Goal: Transaction & Acquisition: Purchase product/service

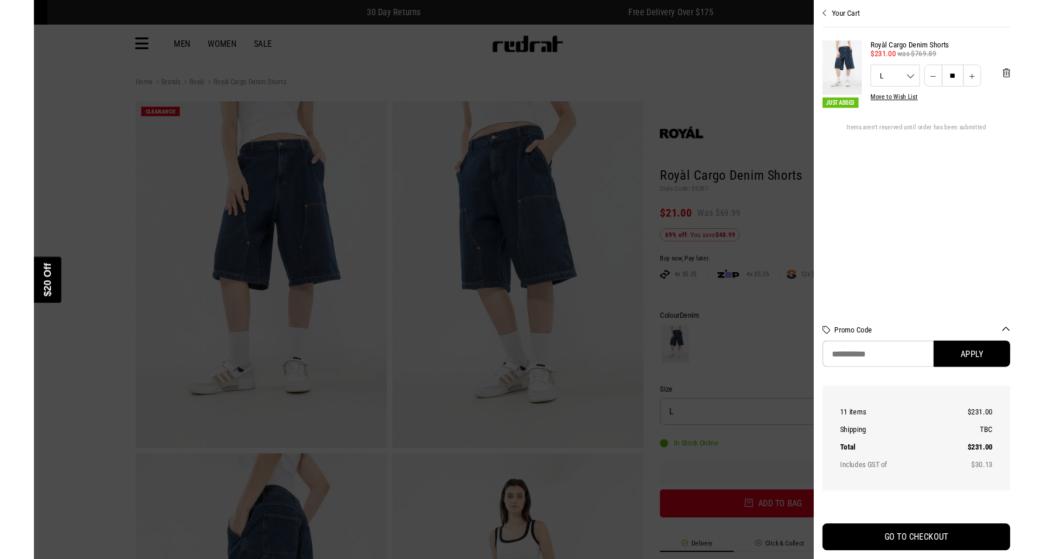
scroll to position [16, 0]
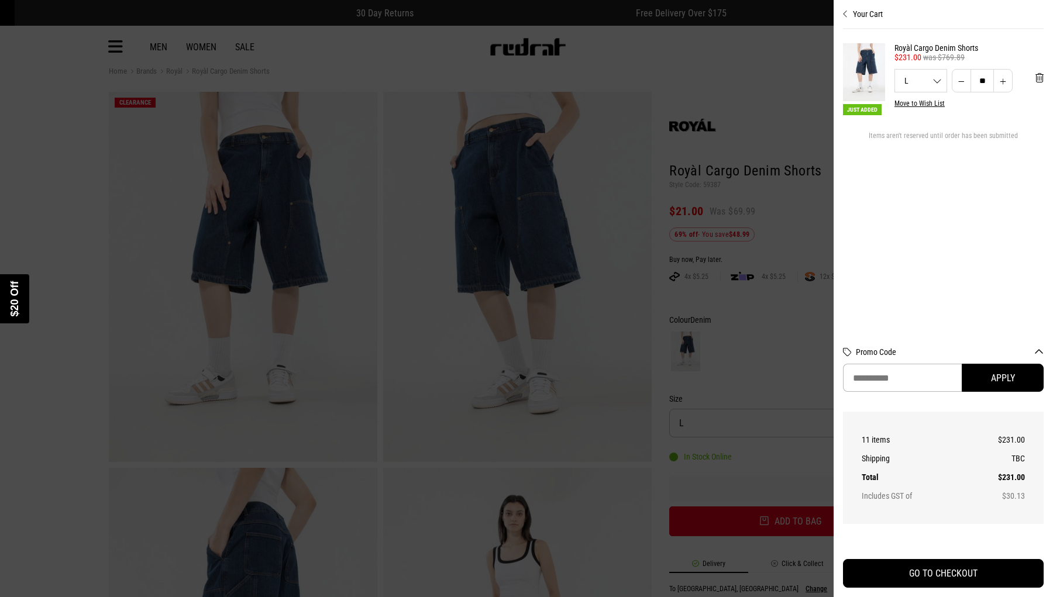
click at [790, 524] on div "Close dialog UNLOCK $20 OFF WHEN YOU JOIN THE CREW Sign up to receive email & S…" at bounding box center [526, 298] width 1053 height 597
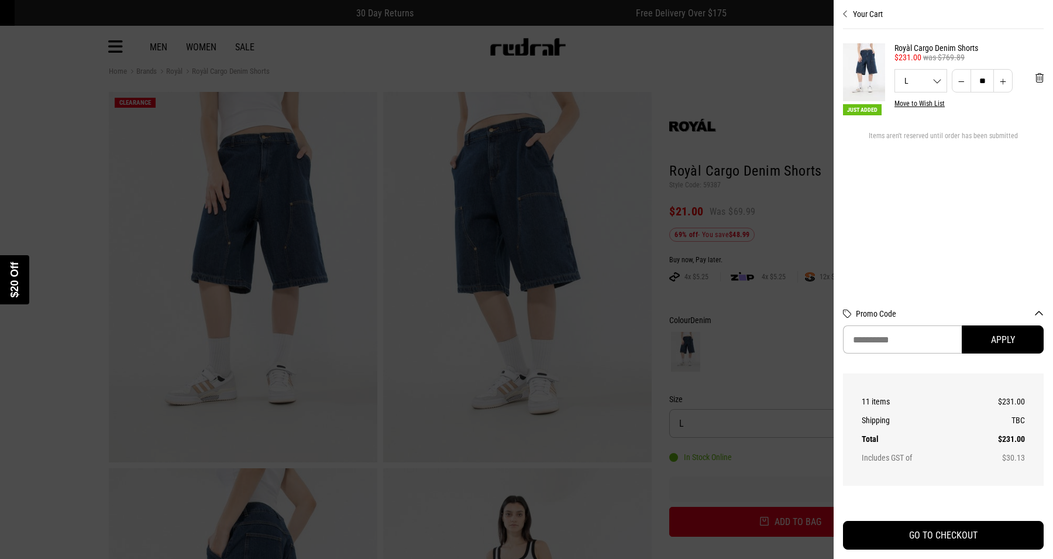
click at [669, 354] on img "POPUP Form" at bounding box center [678, 320] width 152 height 388
click at [806, 424] on div "Close dialog UNLOCK $20 OFF WHEN YOU JOIN THE CREW Sign up to receive email & S…" at bounding box center [526, 279] width 1053 height 559
click at [806, 454] on div "Close dialog UNLOCK $20 OFF WHEN YOU JOIN THE CREW Sign up to receive email & S…" at bounding box center [526, 279] width 1053 height 559
click at [790, 524] on div "Close dialog UNLOCK $20 OFF WHEN YOU JOIN THE CREW Sign up to receive email & S…" at bounding box center [526, 279] width 1053 height 559
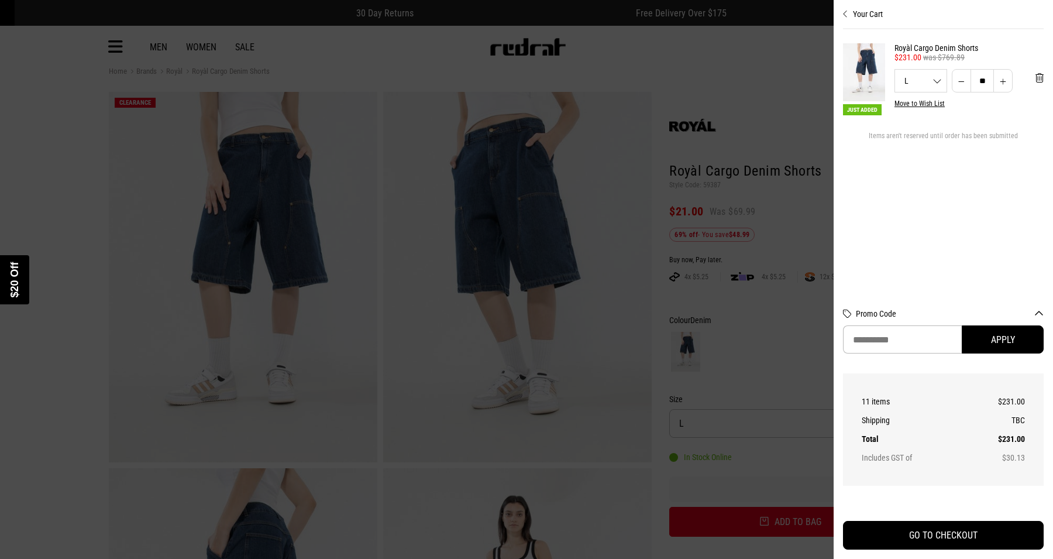
click at [790, 524] on div "Close dialog UNLOCK $20 OFF WHEN YOU JOIN THE CREW Sign up to receive email & S…" at bounding box center [526, 279] width 1053 height 559
click at [806, 424] on div "Close dialog UNLOCK $20 OFF WHEN YOU JOIN THE CREW Sign up to receive email & S…" at bounding box center [526, 279] width 1053 height 559
click at [806, 454] on div "Close dialog UNLOCK $20 OFF WHEN YOU JOIN THE CREW Sign up to receive email & S…" at bounding box center [526, 279] width 1053 height 559
click at [790, 524] on div "Close dialog UNLOCK $20 OFF WHEN YOU JOIN THE CREW Sign up to receive email & S…" at bounding box center [526, 279] width 1053 height 559
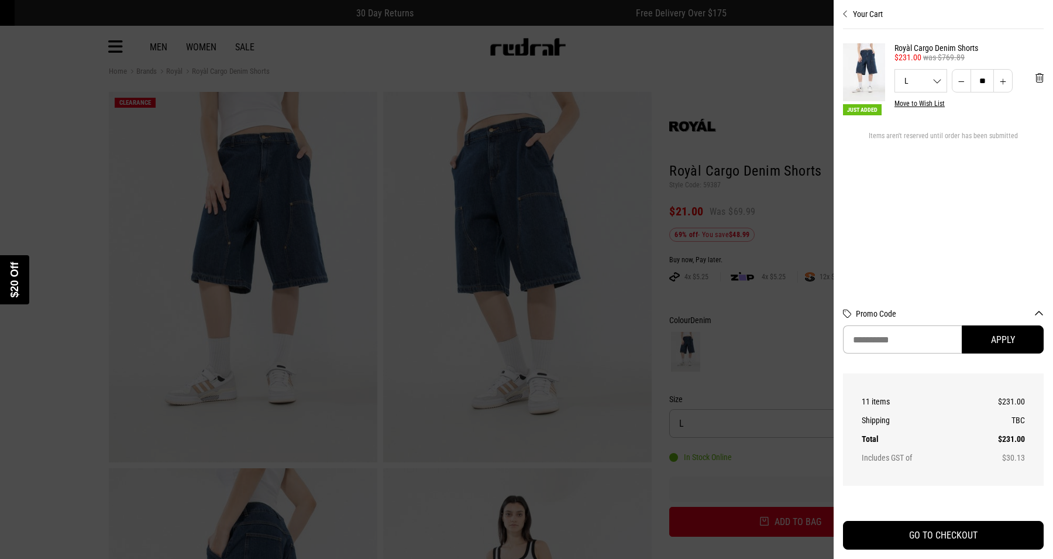
click at [790, 524] on div "Close dialog UNLOCK $20 OFF WHEN YOU JOIN THE CREW Sign up to receive email & S…" at bounding box center [526, 279] width 1053 height 559
click at [806, 424] on div "Close dialog UNLOCK $20 OFF WHEN YOU JOIN THE CREW Sign up to receive email & S…" at bounding box center [526, 279] width 1053 height 559
click at [806, 454] on div "Close dialog UNLOCK $20 OFF WHEN YOU JOIN THE CREW Sign up to receive email & S…" at bounding box center [526, 279] width 1053 height 559
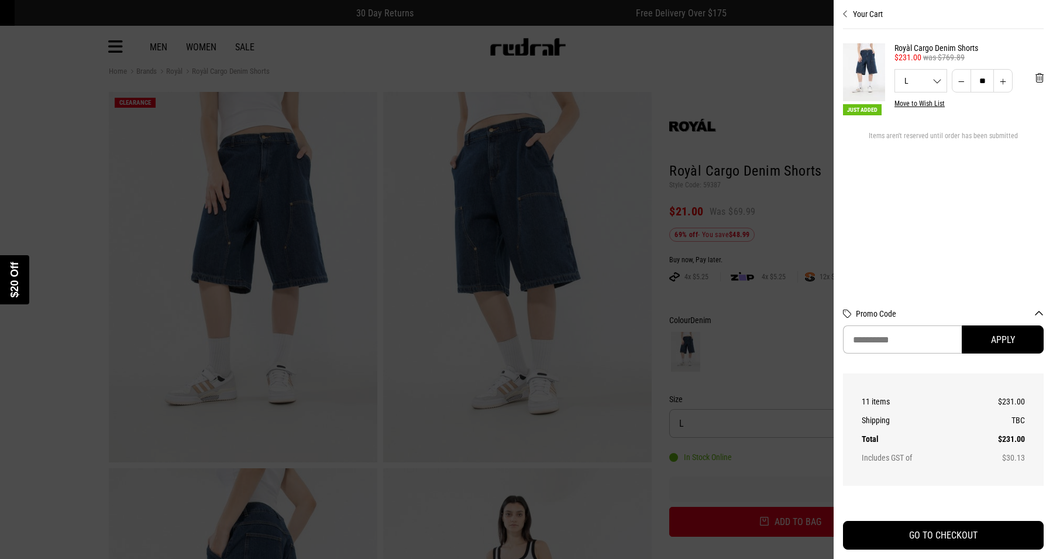
click at [790, 524] on div "Close dialog UNLOCK $20 OFF WHEN YOU JOIN THE CREW Sign up to receive email & S…" at bounding box center [526, 279] width 1053 height 559
click at [806, 424] on div "Close dialog UNLOCK $20 OFF WHEN YOU JOIN THE CREW Sign up to receive email & S…" at bounding box center [526, 279] width 1053 height 559
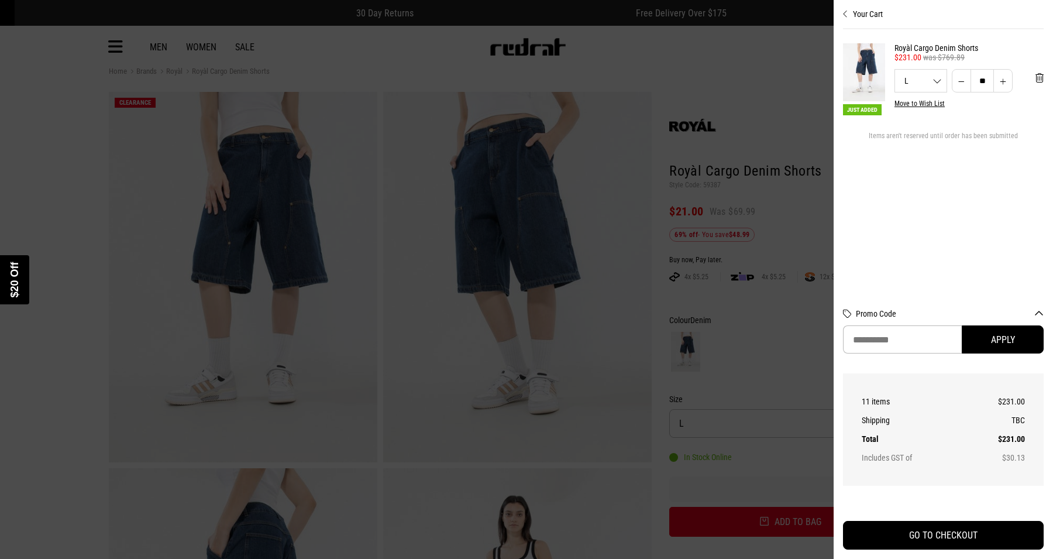
click at [806, 454] on div "Close dialog UNLOCK $20 OFF WHEN YOU JOIN THE CREW Sign up to receive email & S…" at bounding box center [526, 279] width 1053 height 559
click at [790, 524] on div "Close dialog UNLOCK $20 OFF WHEN YOU JOIN THE CREW Sign up to receive email & S…" at bounding box center [526, 279] width 1053 height 559
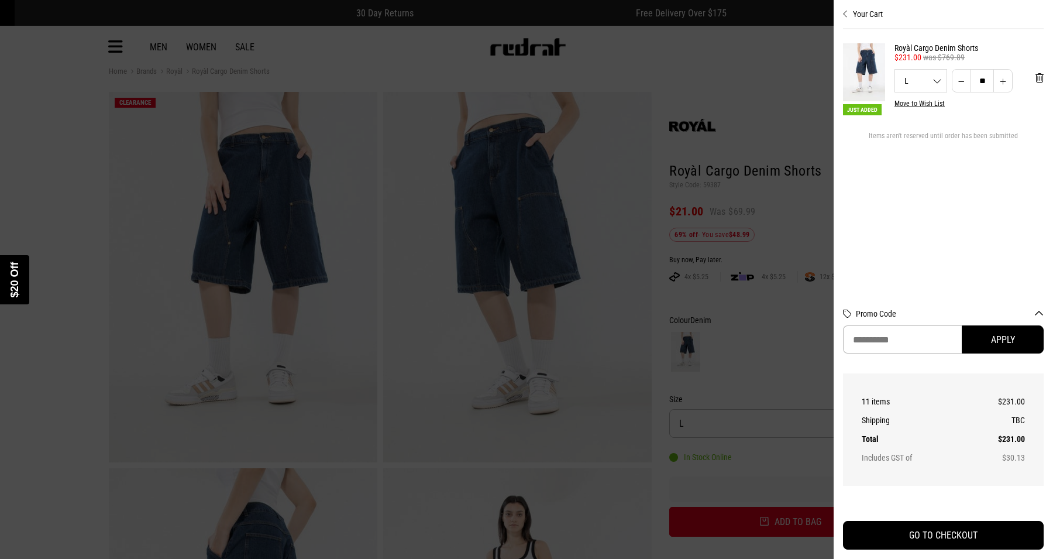
click at [806, 424] on div "Close dialog UNLOCK $20 OFF WHEN YOU JOIN THE CREW Sign up to receive email & S…" at bounding box center [526, 279] width 1053 height 559
click at [806, 454] on div "Close dialog UNLOCK $20 OFF WHEN YOU JOIN THE CREW Sign up to receive email & S…" at bounding box center [526, 279] width 1053 height 559
click at [790, 524] on div "Close dialog UNLOCK $20 OFF WHEN YOU JOIN THE CREW Sign up to receive email & S…" at bounding box center [526, 279] width 1053 height 559
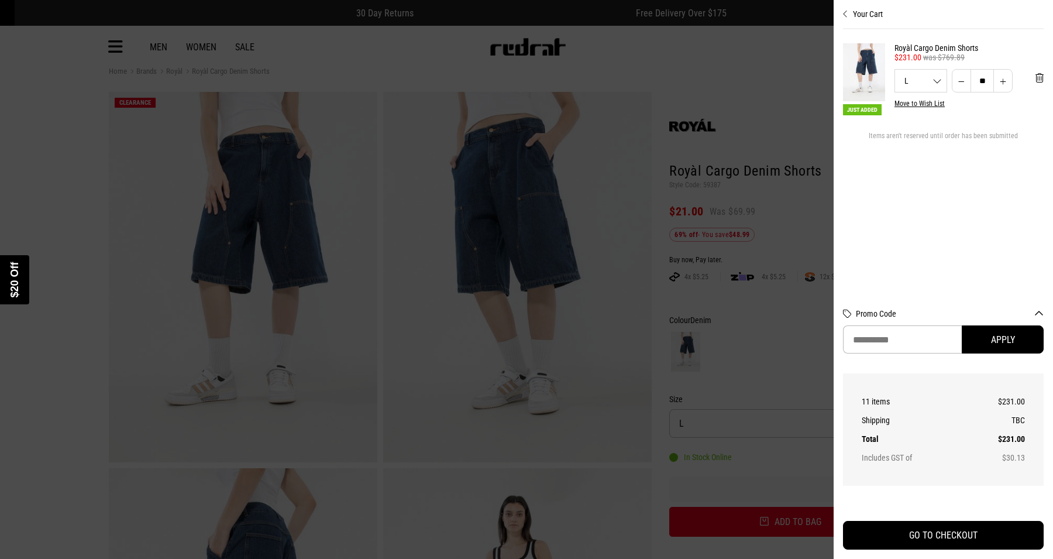
click at [790, 524] on div "Close dialog UNLOCK $20 OFF WHEN YOU JOIN THE CREW Sign up to receive email & S…" at bounding box center [526, 279] width 1053 height 559
click at [806, 424] on div "Close dialog UNLOCK $20 OFF WHEN YOU JOIN THE CREW Sign up to receive email & S…" at bounding box center [526, 279] width 1053 height 559
click at [806, 454] on div "Close dialog UNLOCK $20 OFF WHEN YOU JOIN THE CREW Sign up to receive email & S…" at bounding box center [526, 279] width 1053 height 559
click at [790, 524] on div "Close dialog UNLOCK $20 OFF WHEN YOU JOIN THE CREW Sign up to receive email & S…" at bounding box center [526, 279] width 1053 height 559
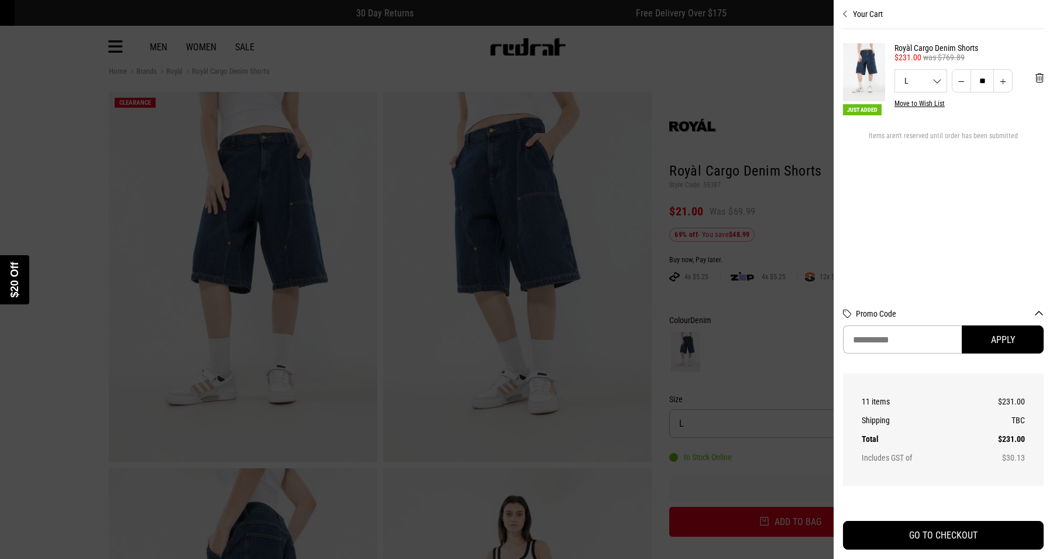
click at [790, 524] on div "Close dialog UNLOCK $20 OFF WHEN YOU JOIN THE CREW Sign up to receive email & S…" at bounding box center [526, 279] width 1053 height 559
click at [806, 424] on div "Close dialog UNLOCK $20 OFF WHEN YOU JOIN THE CREW Sign up to receive email & S…" at bounding box center [526, 279] width 1053 height 559
click at [806, 454] on div "Close dialog UNLOCK $20 OFF WHEN YOU JOIN THE CREW Sign up to receive email & S…" at bounding box center [526, 279] width 1053 height 559
click at [790, 524] on div "Close dialog UNLOCK $20 OFF WHEN YOU JOIN THE CREW Sign up to receive email & S…" at bounding box center [526, 279] width 1053 height 559
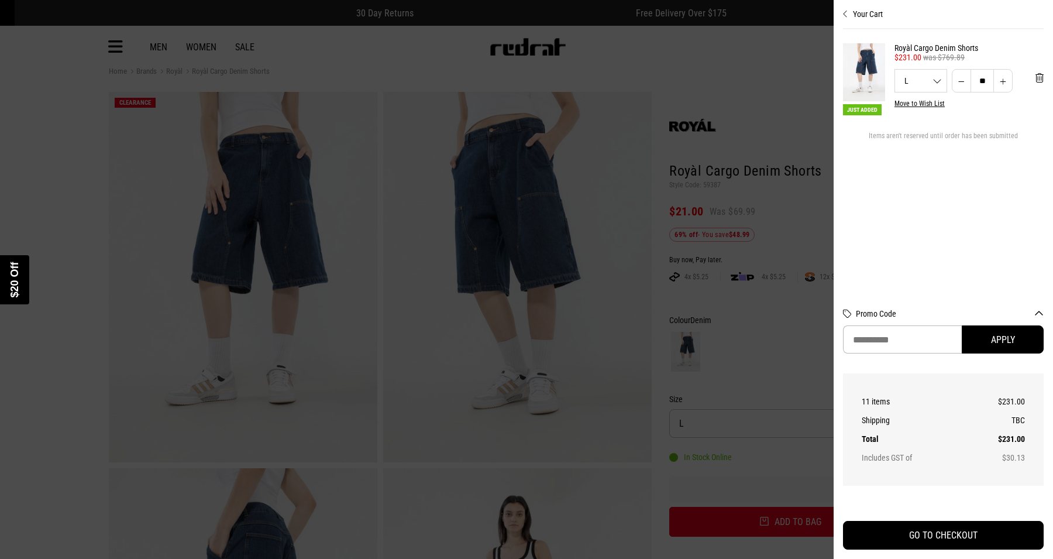
click at [790, 524] on div "Close dialog UNLOCK $20 OFF WHEN YOU JOIN THE CREW Sign up to receive email & S…" at bounding box center [526, 279] width 1053 height 559
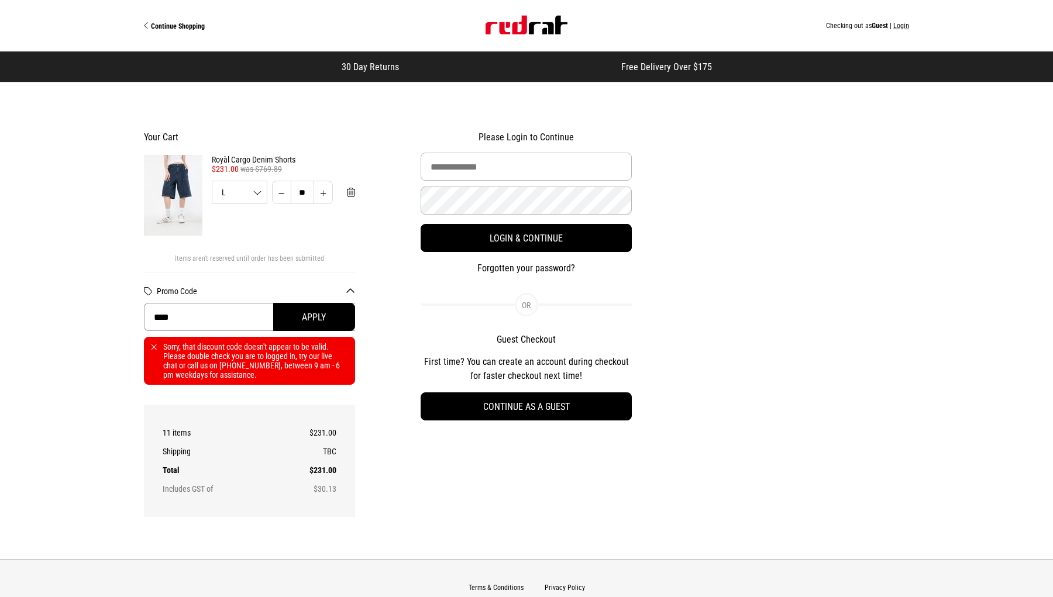
type input "******"
